Goal: Task Accomplishment & Management: Complete application form

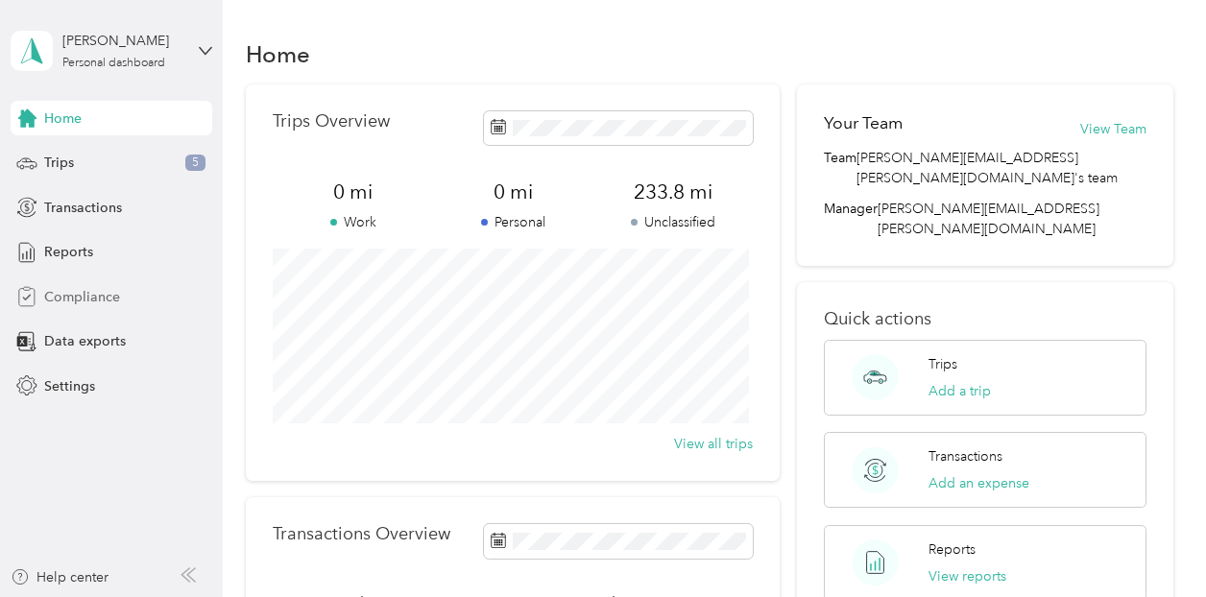
click at [64, 302] on span "Compliance" at bounding box center [82, 297] width 76 height 20
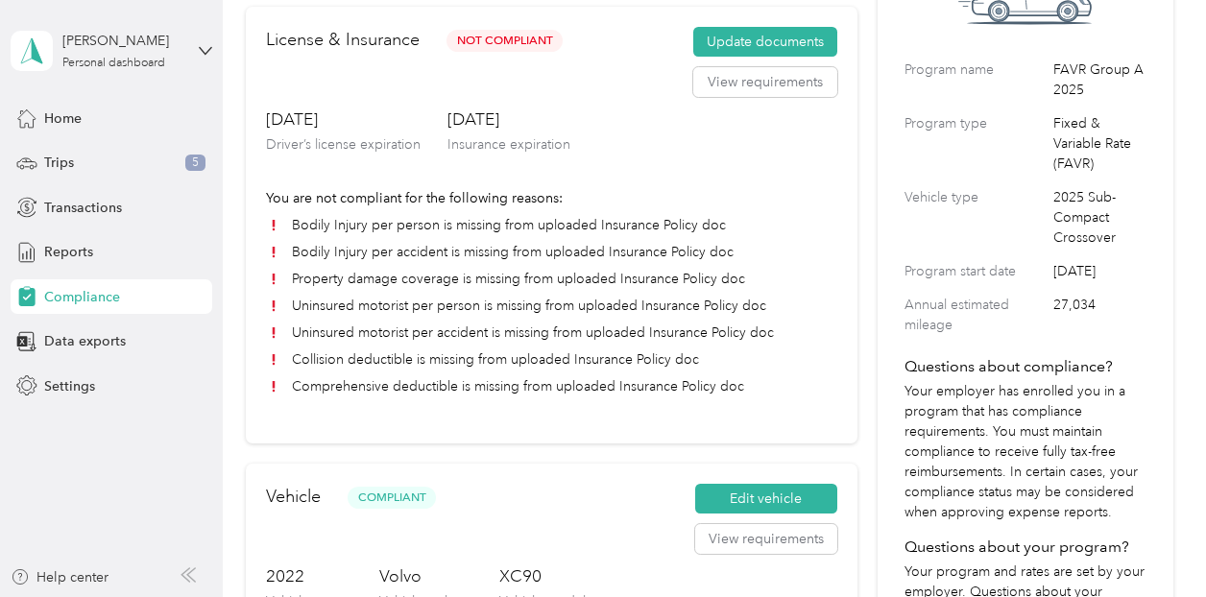
scroll to position [96, 0]
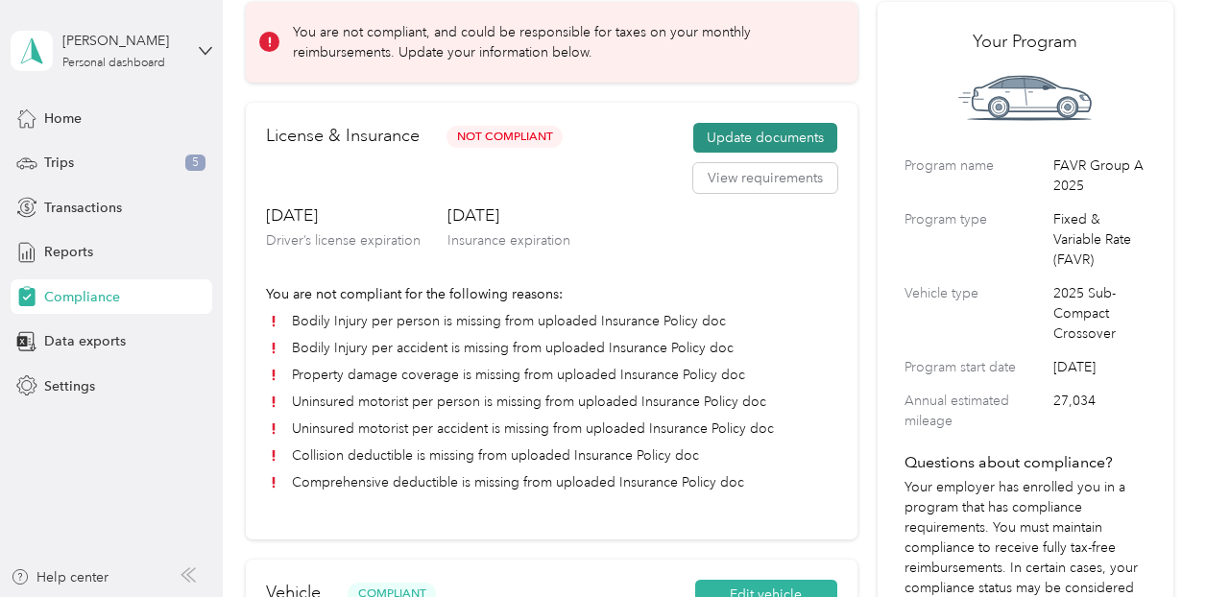
click at [763, 128] on button "Update documents" at bounding box center [765, 138] width 144 height 31
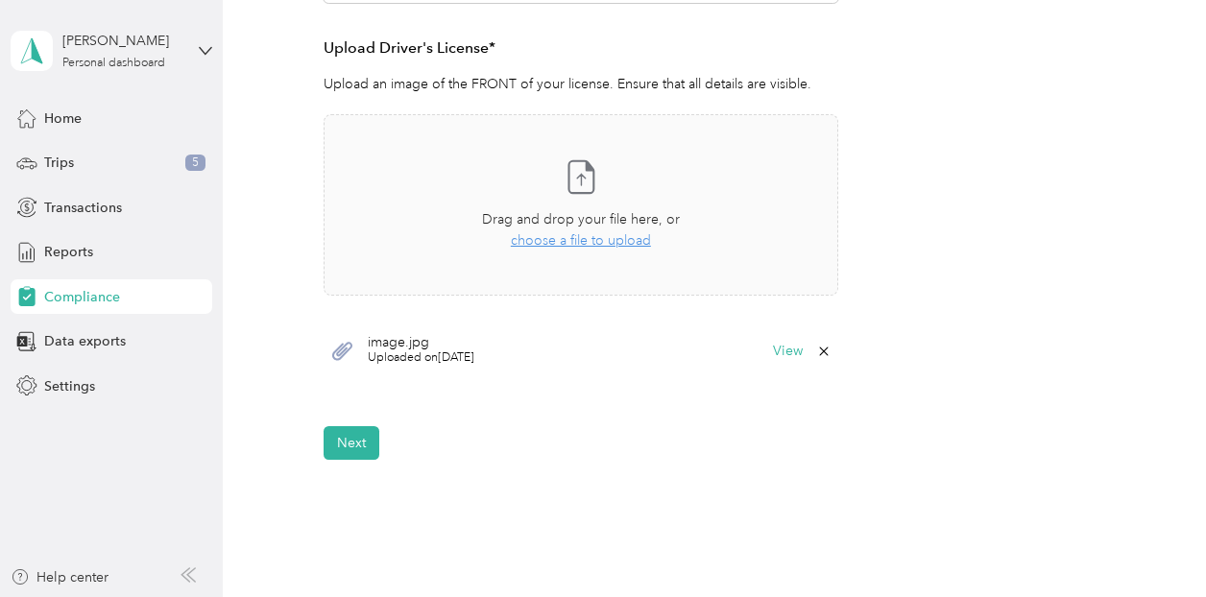
scroll to position [576, 0]
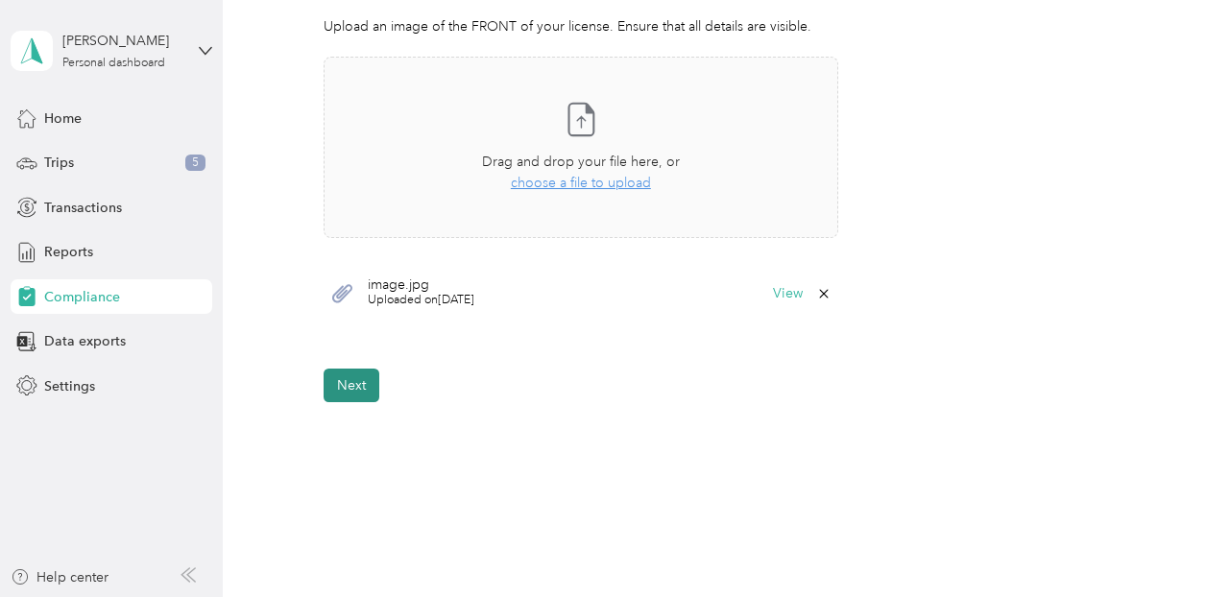
click at [353, 383] on button "Next" at bounding box center [352, 386] width 56 height 34
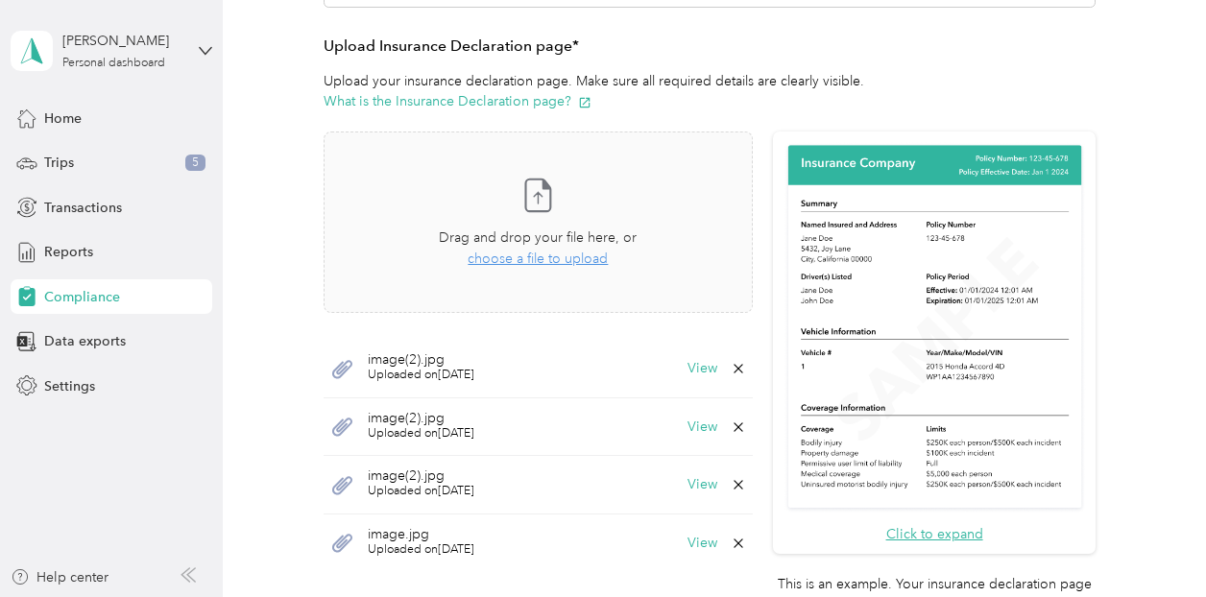
scroll to position [412, 0]
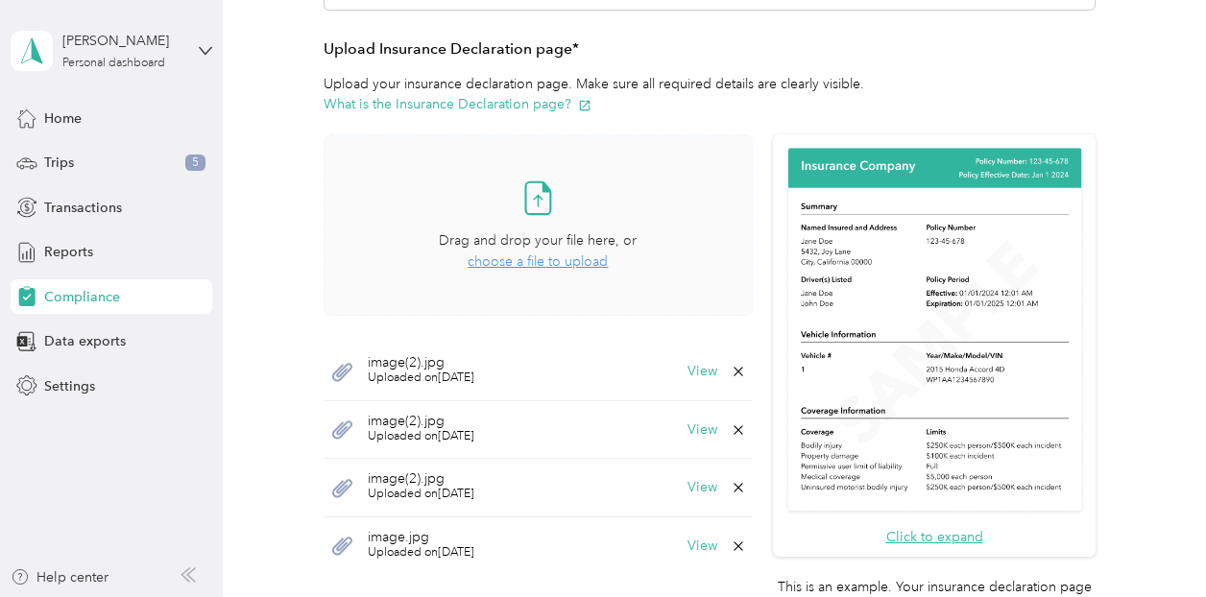
click at [573, 260] on span "choose a file to upload" at bounding box center [538, 261] width 140 height 16
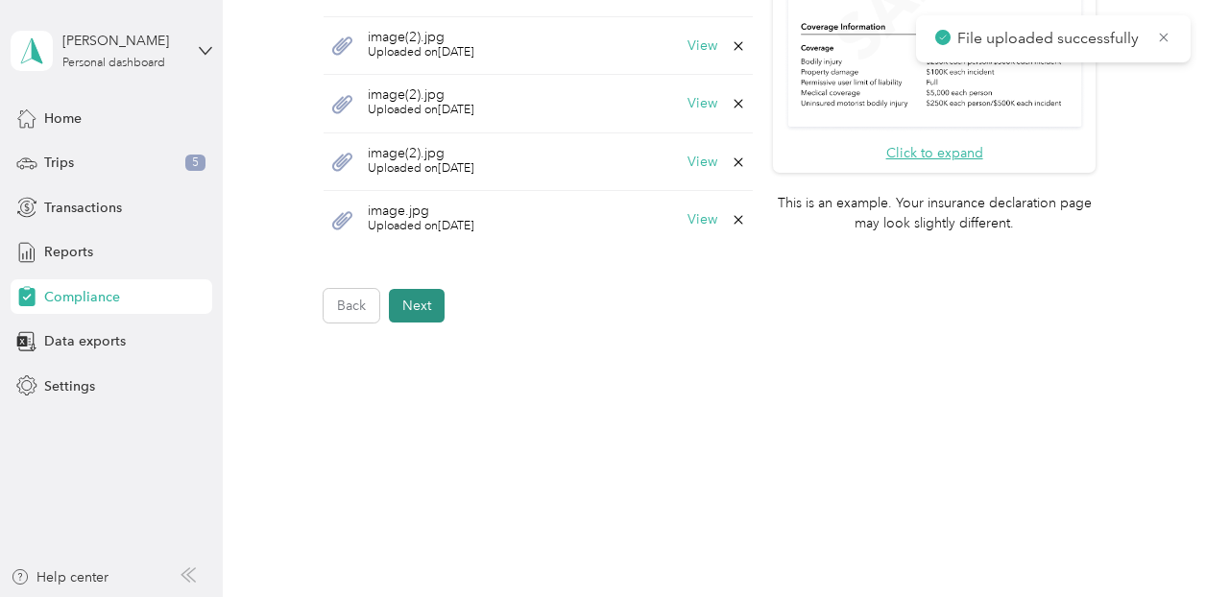
click at [424, 302] on button "Next" at bounding box center [417, 306] width 56 height 34
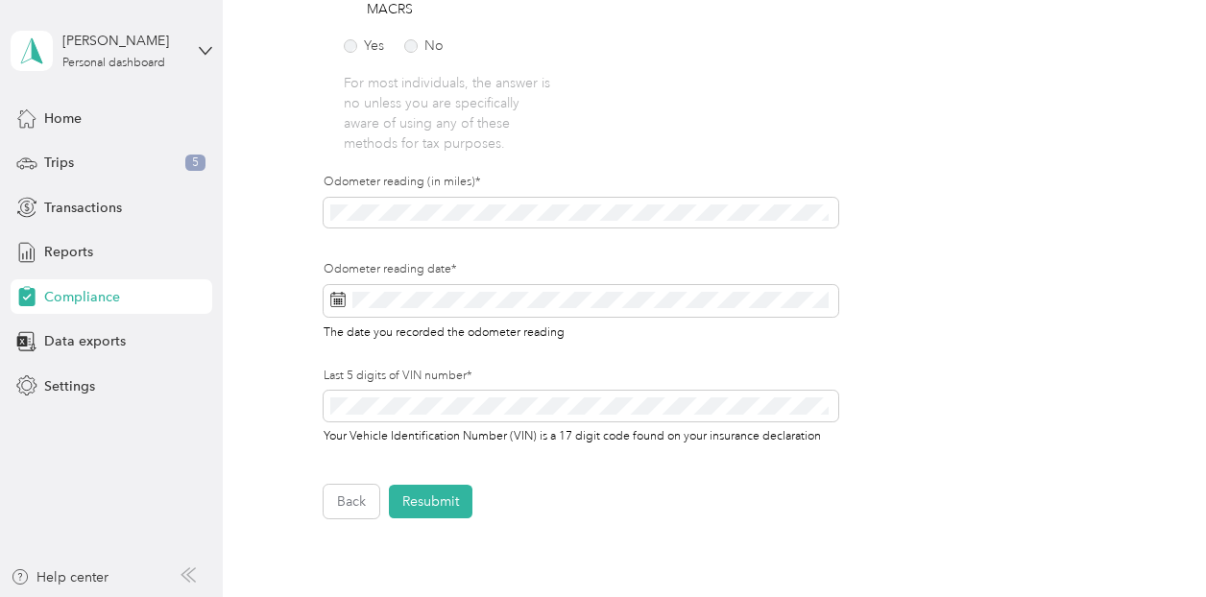
scroll to position [599, 0]
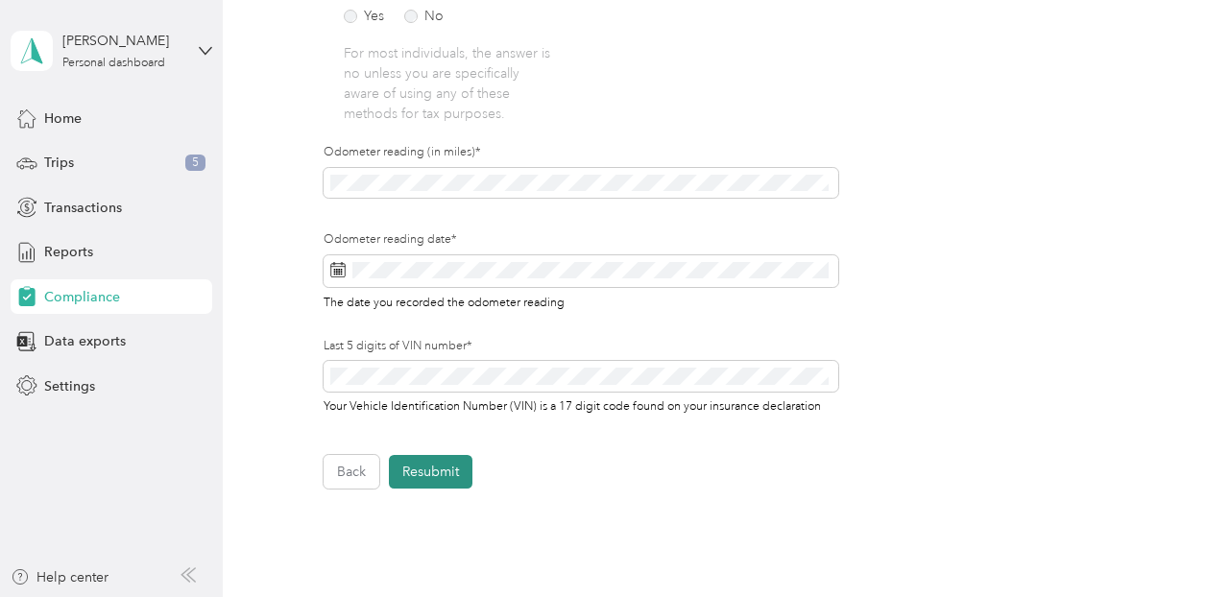
click at [439, 477] on button "Resubmit" at bounding box center [431, 472] width 84 height 34
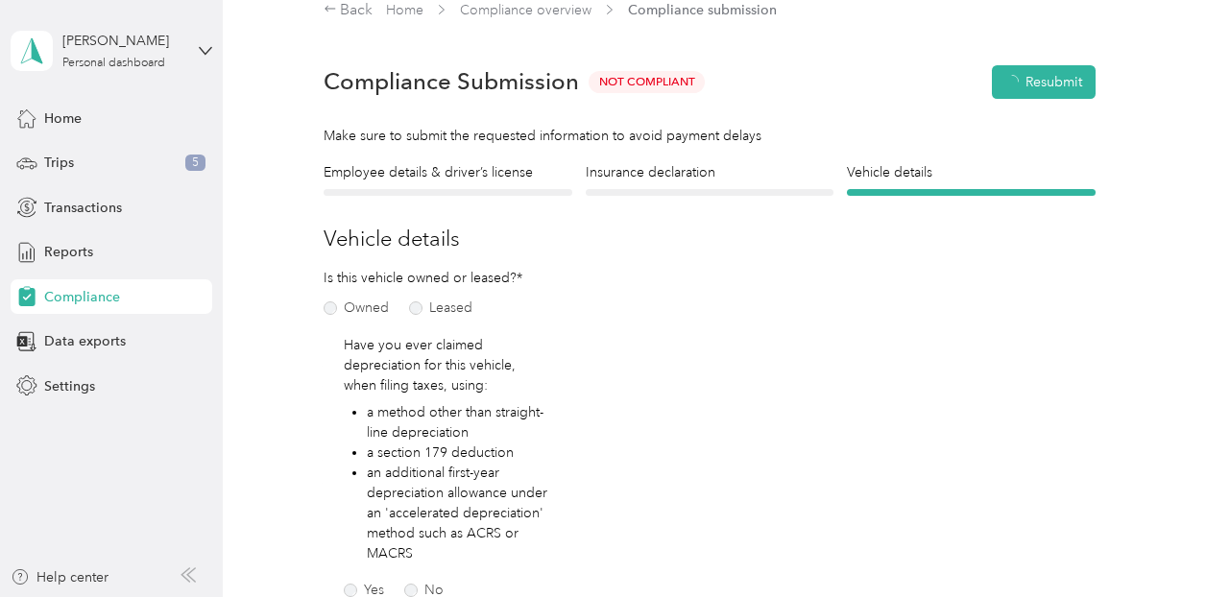
scroll to position [23, 0]
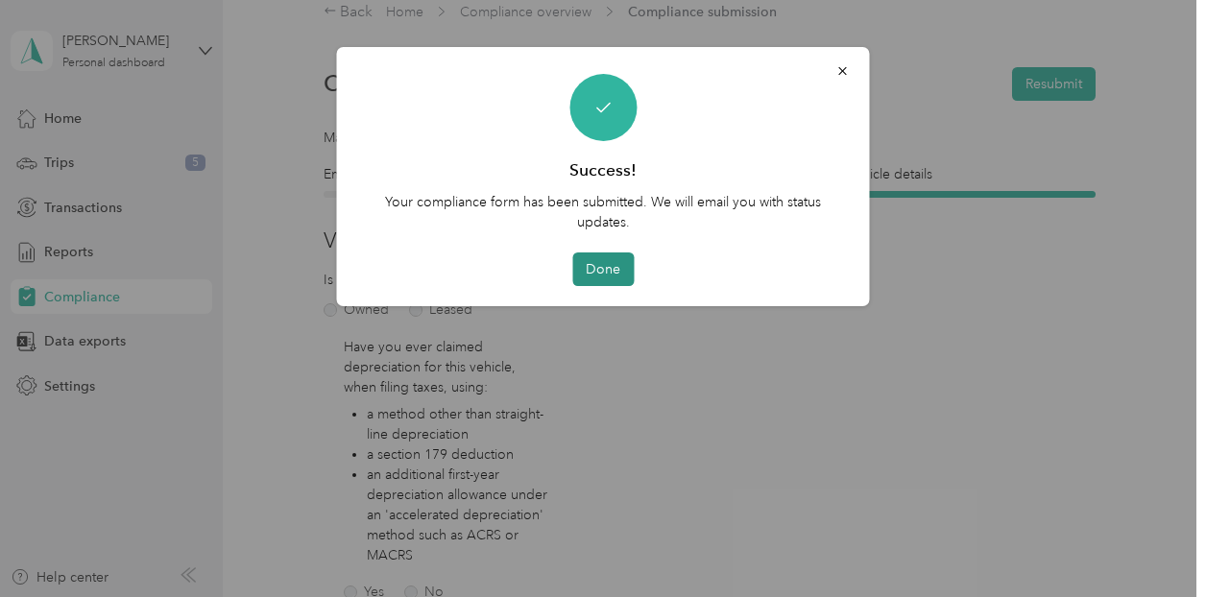
click at [609, 276] on button "Done" at bounding box center [602, 269] width 61 height 34
